Goal: Find specific page/section: Find specific page/section

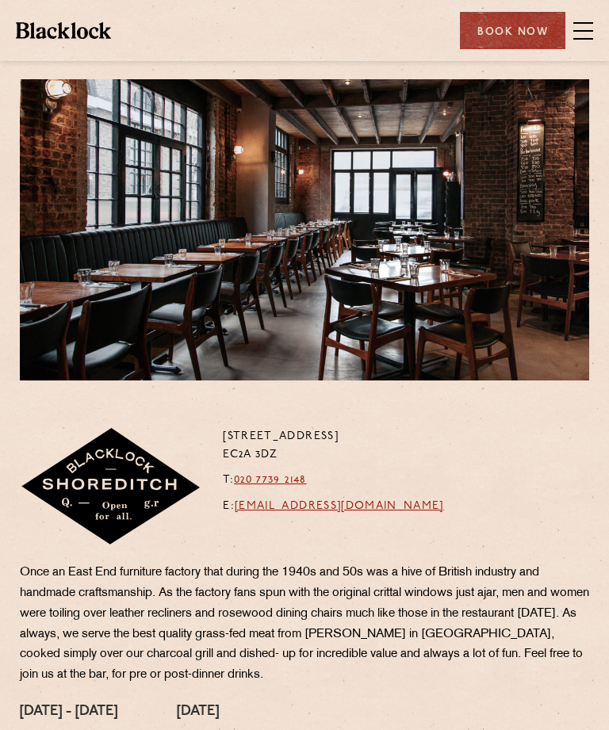
click at [590, 30] on span at bounding box center [583, 31] width 20 height 2
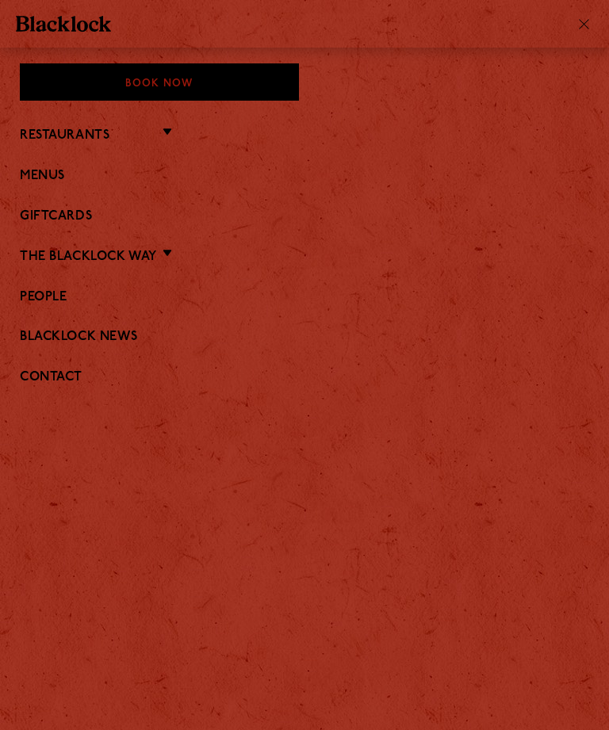
click at [591, 33] on div at bounding box center [304, 24] width 609 height 48
click at [51, 174] on link "Menus" at bounding box center [304, 176] width 569 height 15
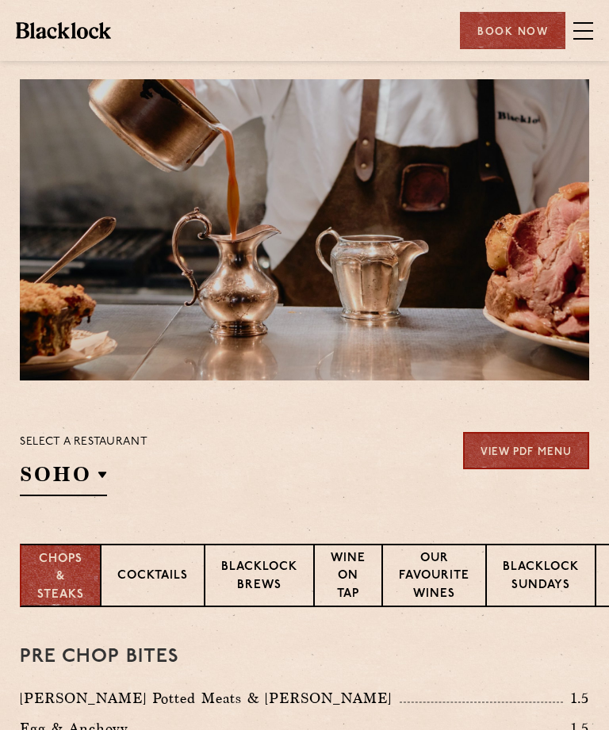
click at [0, 0] on p "Shoreditch" at bounding box center [0, 0] width 0 height 0
click at [0, 0] on li "Shoreditch" at bounding box center [0, 0] width 0 height 0
click at [0, 0] on p "Shoreditch" at bounding box center [0, 0] width 0 height 0
click at [333, 478] on div "Select a restaurant [GEOGRAPHIC_DATA] [GEOGRAPHIC_DATA] [GEOGRAPHIC_DATA] [GEOG…" at bounding box center [304, 464] width 569 height 64
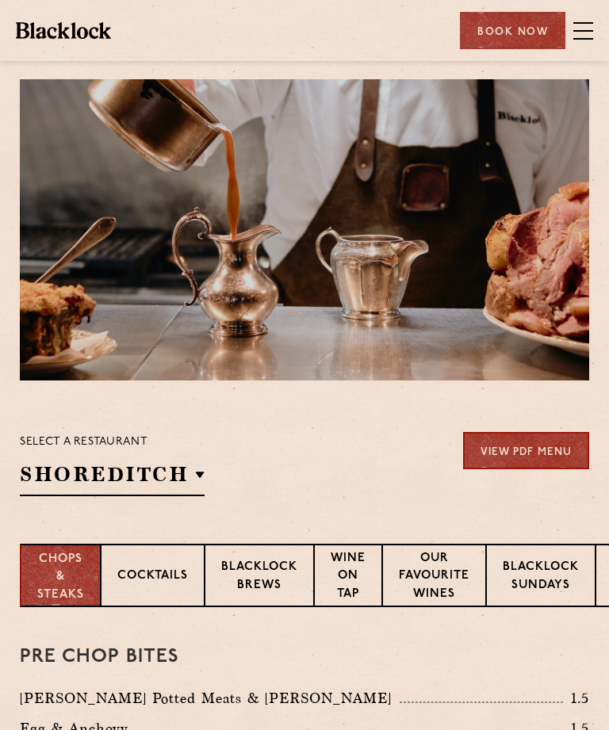
click at [547, 575] on p "Blacklock Sundays" at bounding box center [540, 577] width 76 height 37
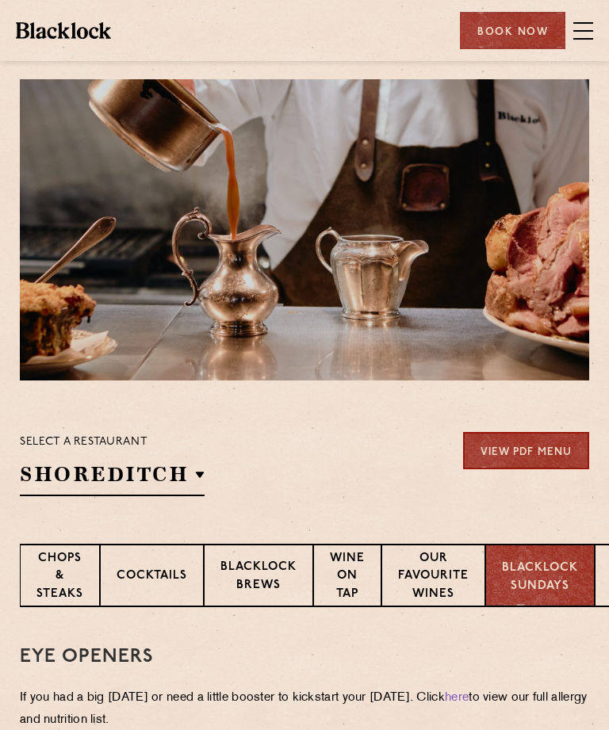
click at [546, 580] on p "Blacklock Sundays" at bounding box center [540, 578] width 76 height 36
